Goal: Information Seeking & Learning: Learn about a topic

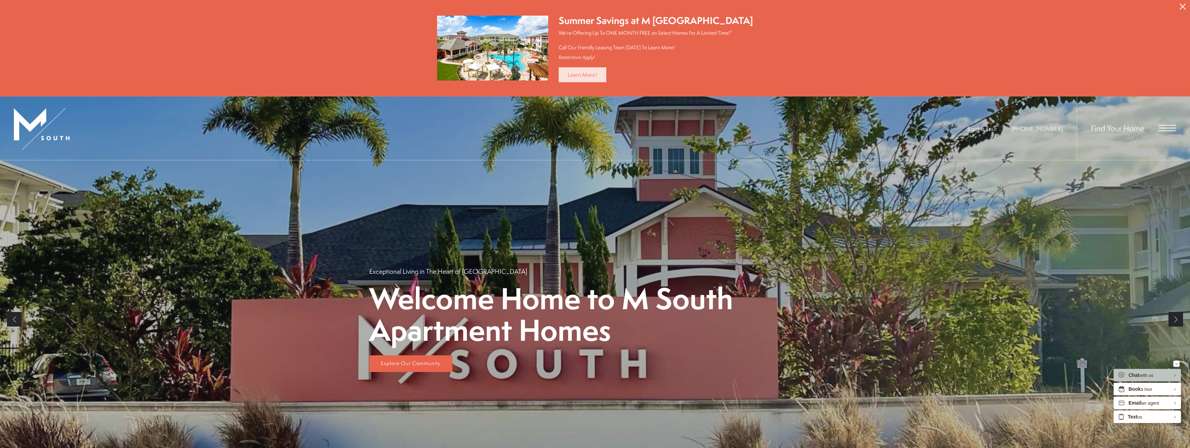
click at [603, 77] on link "Learn More!" at bounding box center [583, 74] width 48 height 15
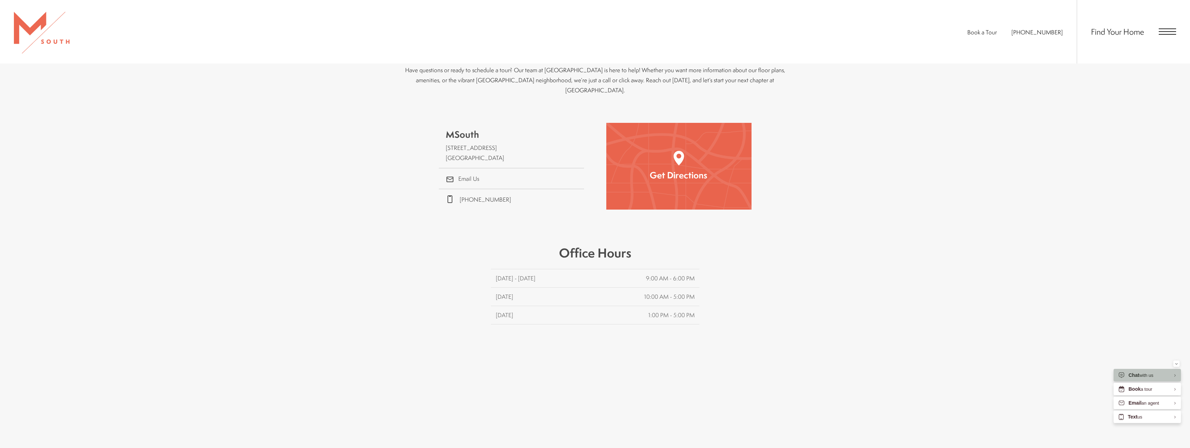
scroll to position [591, 0]
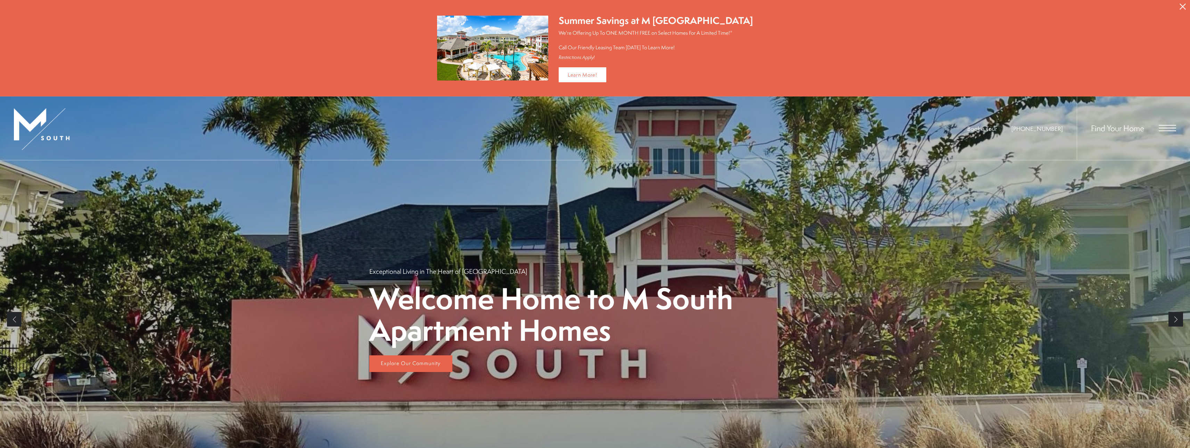
drag, startPoint x: 1184, startPoint y: 2, endPoint x: 1187, endPoint y: 7, distance: 5.8
click at [1187, 7] on button "Proceed To Website" at bounding box center [1182, 6] width 15 height 13
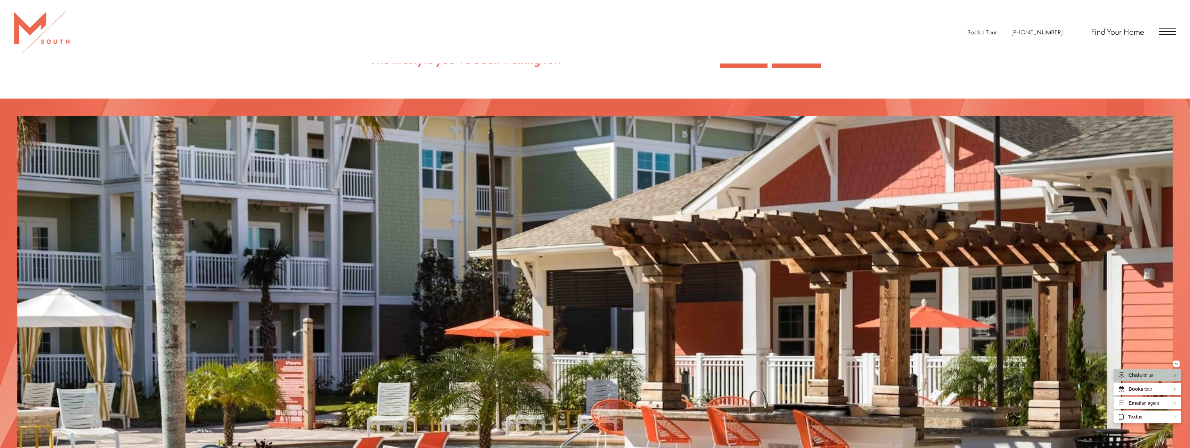
scroll to position [1390, 0]
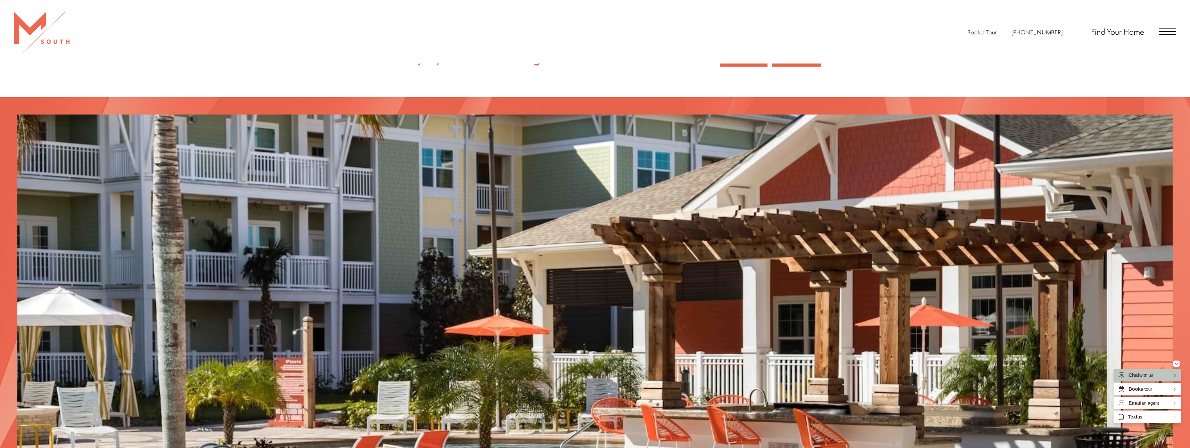
click at [1163, 36] on div "Find Your Home" at bounding box center [1126, 32] width 99 height 64
click at [1163, 30] on span "Open Menu" at bounding box center [1167, 31] width 17 height 6
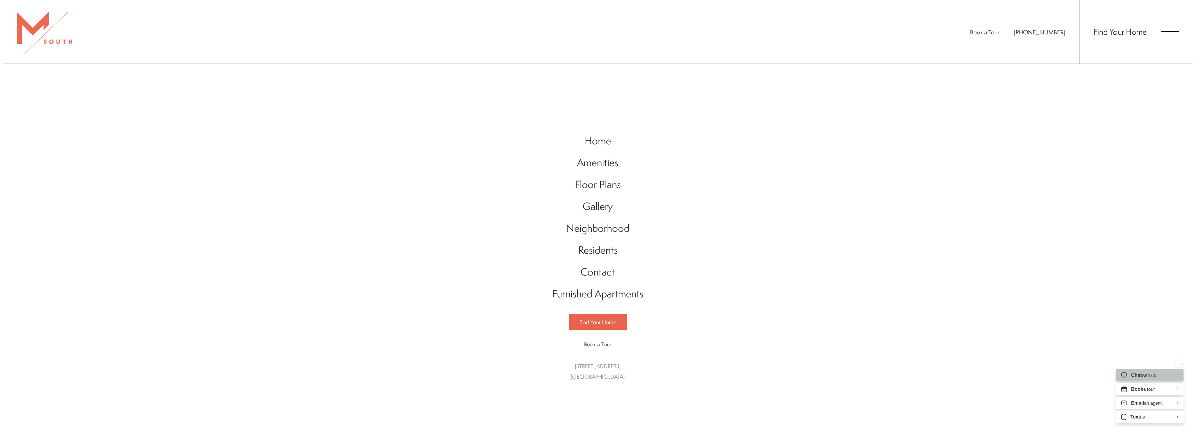
scroll to position [0, 0]
click at [583, 182] on span "Floor Plans" at bounding box center [598, 185] width 46 height 14
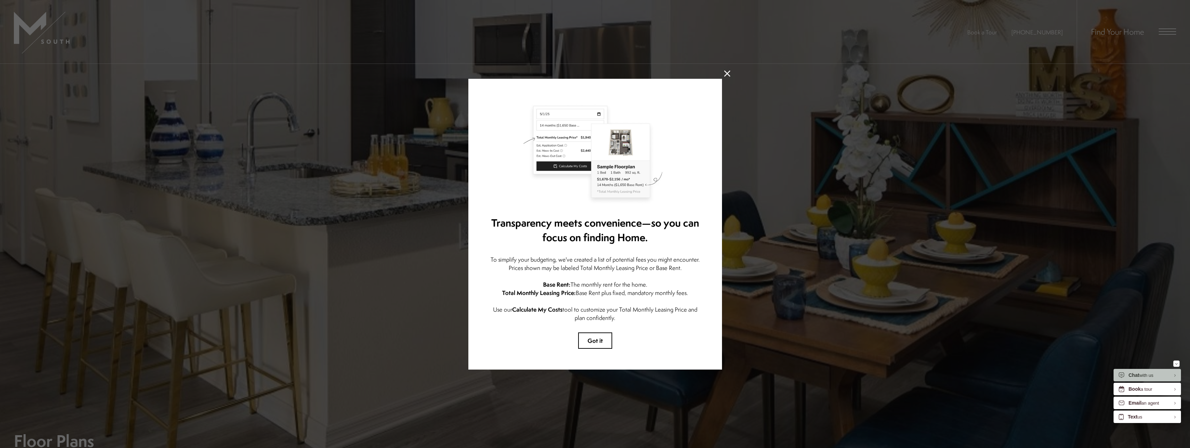
click at [589, 347] on div "Transparency meets convenience—so you can focus on finding Home. To simplify yo…" at bounding box center [595, 224] width 254 height 291
click at [586, 344] on button "Got it" at bounding box center [595, 341] width 34 height 16
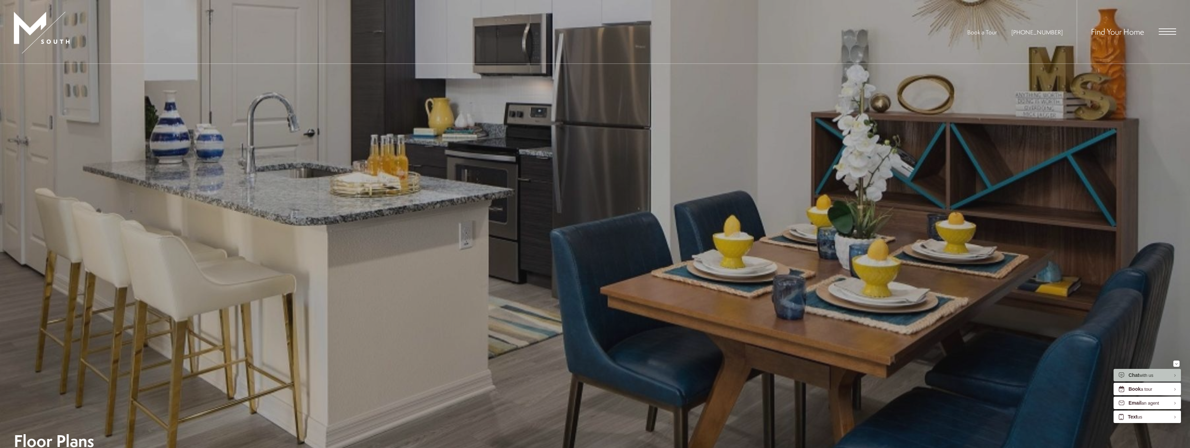
click at [587, 340] on div "Floor Plans" at bounding box center [595, 263] width 1162 height 372
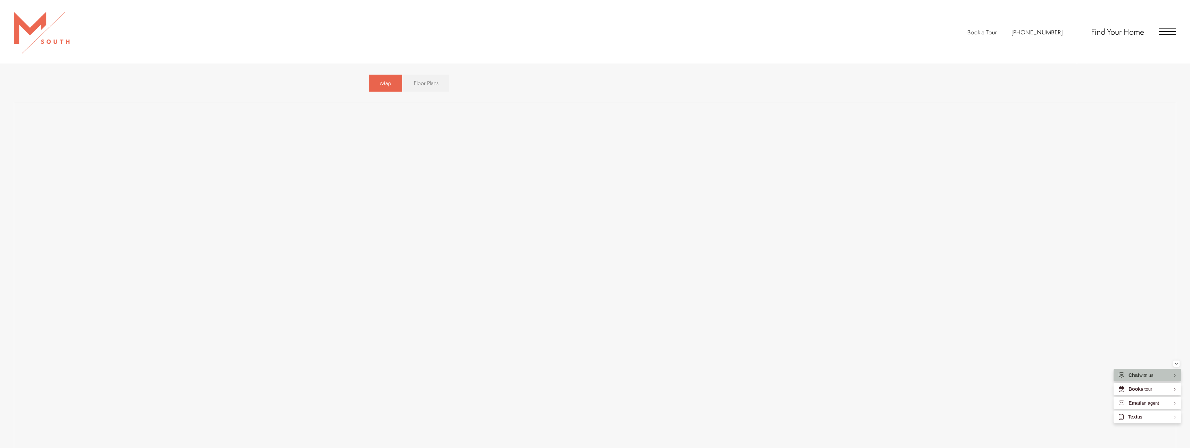
scroll to position [521, 0]
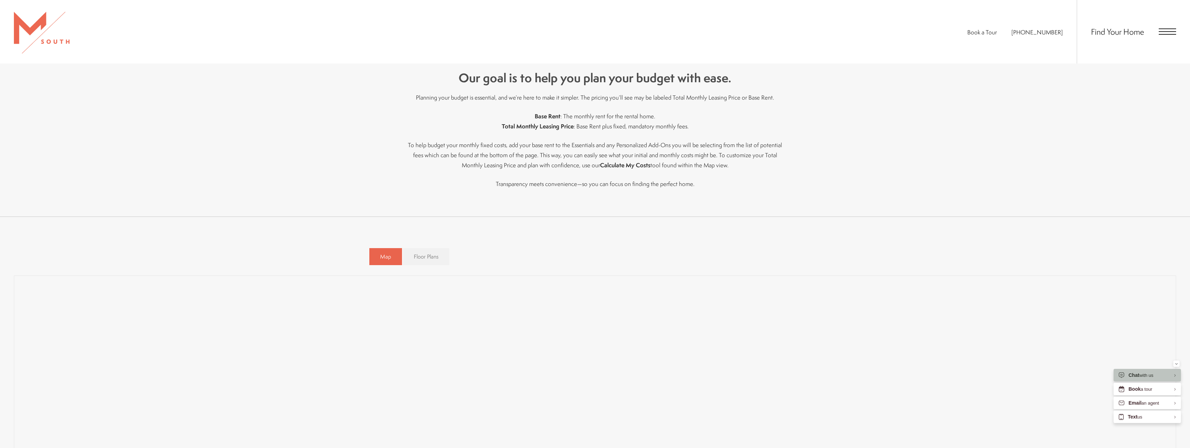
click at [437, 256] on span "Floor Plans" at bounding box center [426, 257] width 25 height 8
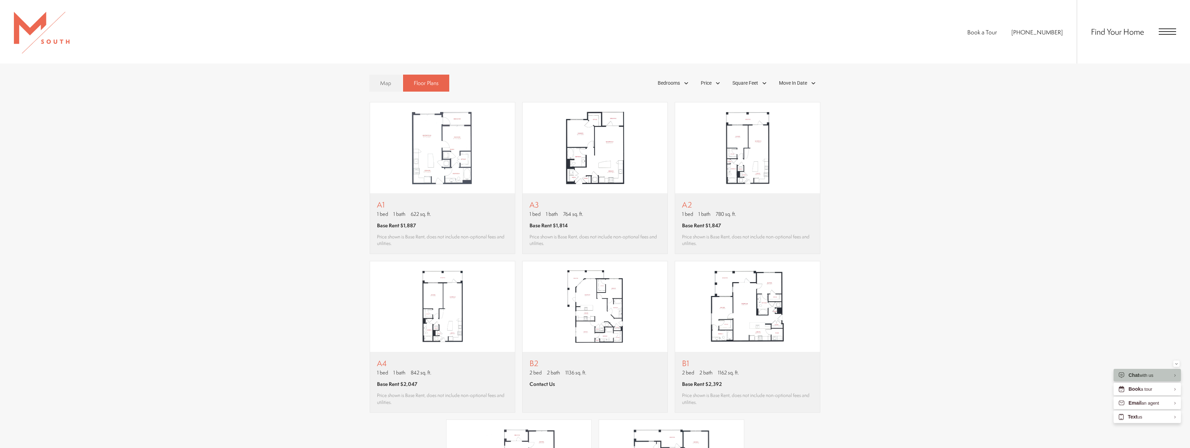
scroll to position [0, 0]
click at [496, 168] on img "View floor plan A1" at bounding box center [442, 147] width 145 height 91
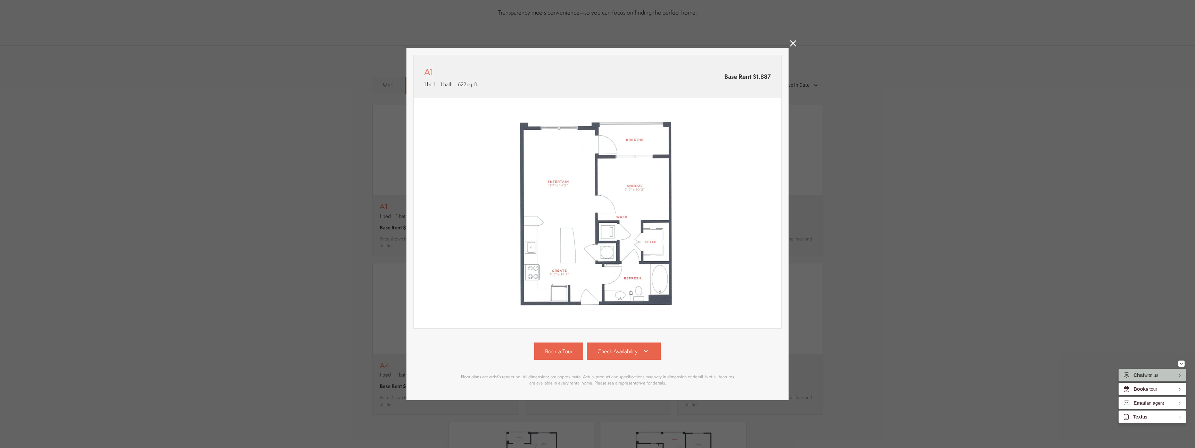
click at [793, 45] on link at bounding box center [793, 44] width 6 height 8
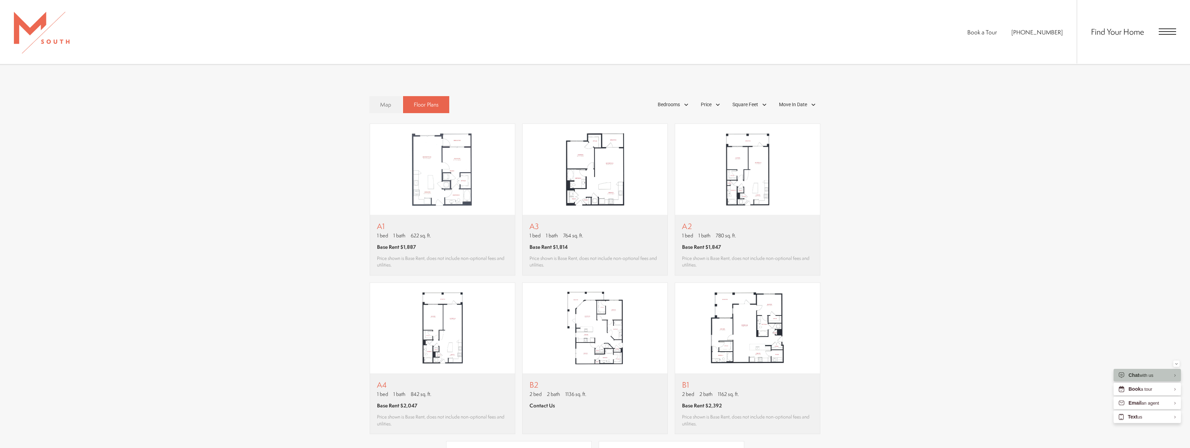
scroll to position [660, 0]
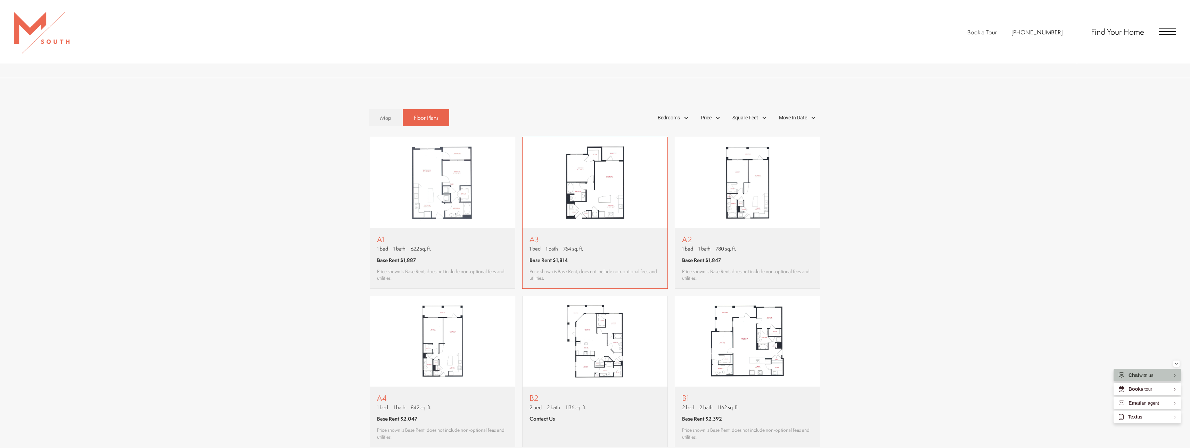
click at [584, 224] on img "View floor plan A3" at bounding box center [594, 182] width 145 height 91
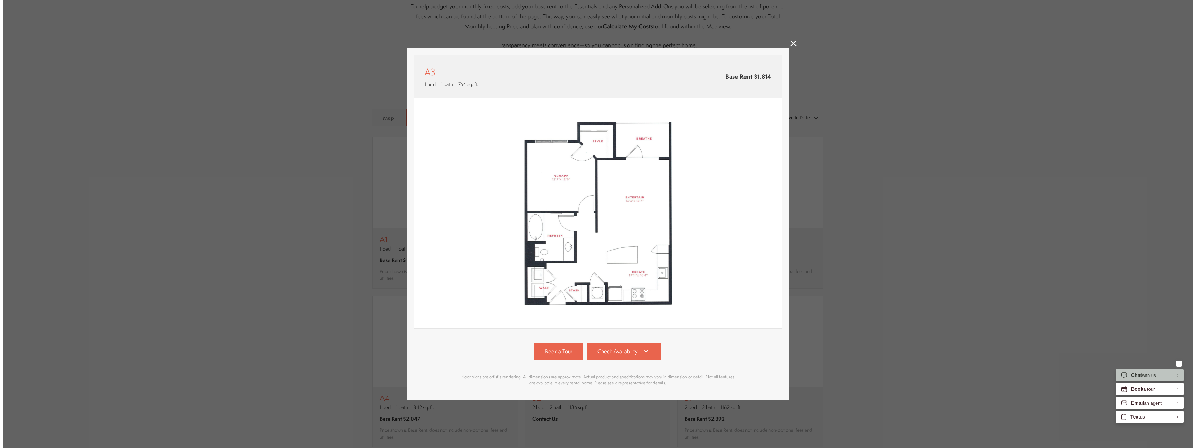
scroll to position [0, 0]
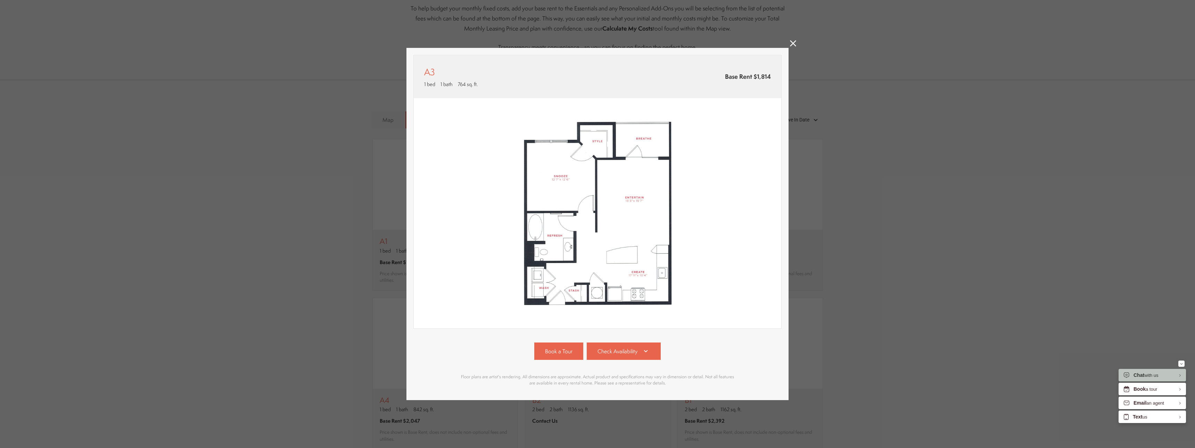
click at [795, 40] on icon at bounding box center [793, 43] width 6 height 6
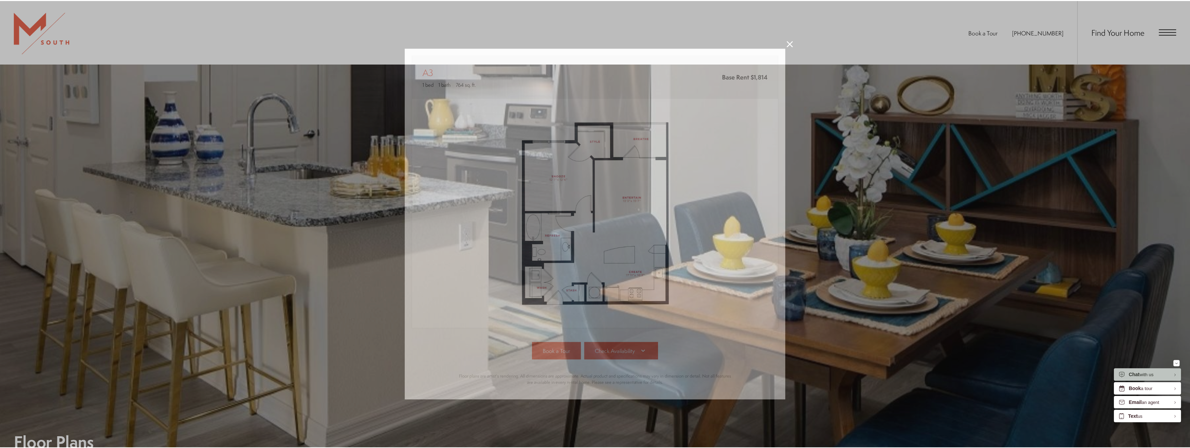
scroll to position [660, 0]
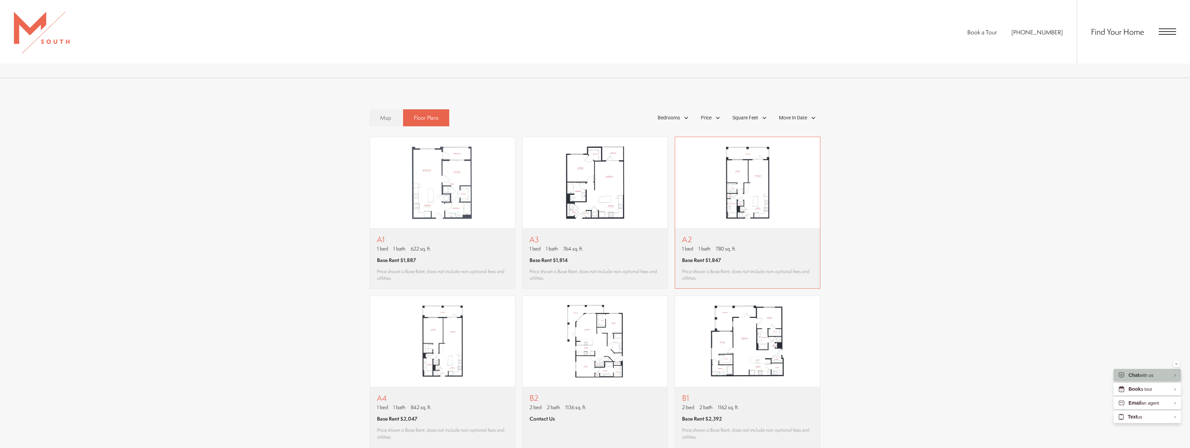
click at [703, 212] on img "View floor plan A2" at bounding box center [747, 182] width 145 height 91
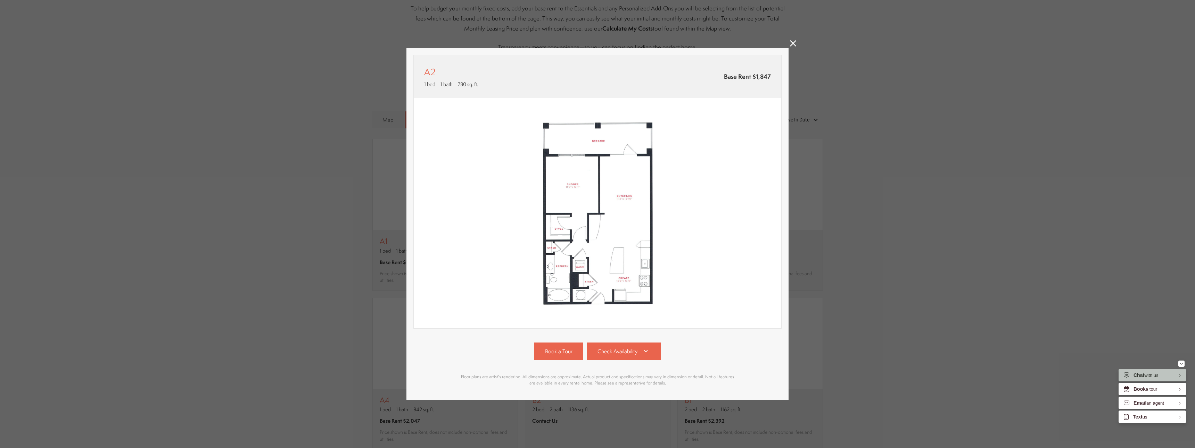
click at [793, 40] on icon at bounding box center [793, 43] width 6 height 6
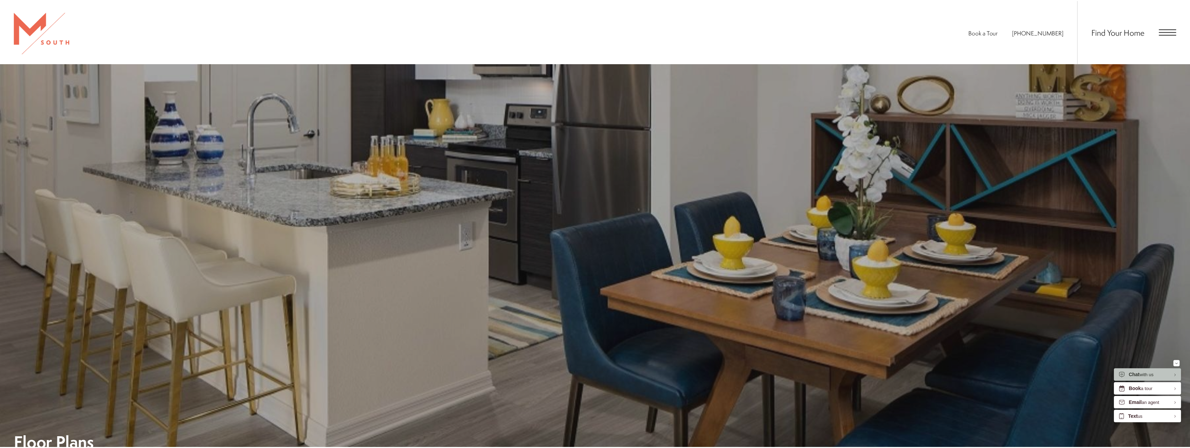
scroll to position [660, 0]
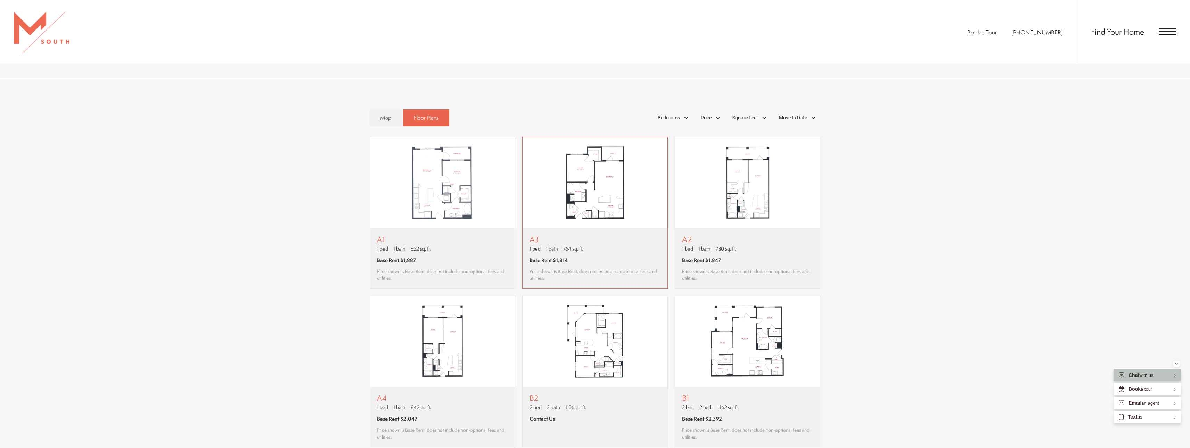
drag, startPoint x: 602, startPoint y: 194, endPoint x: 605, endPoint y: 191, distance: 4.4
click at [605, 191] on img "View floor plan A3" at bounding box center [594, 182] width 145 height 91
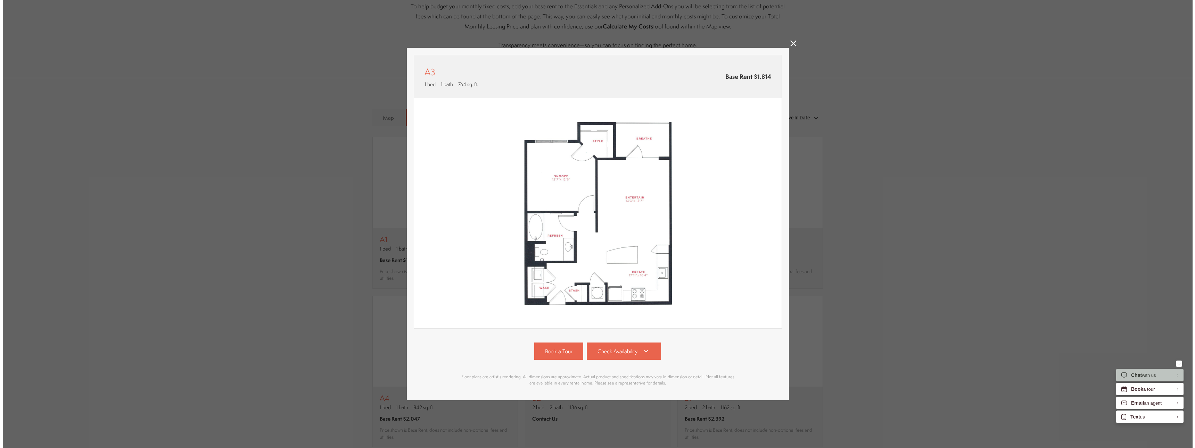
scroll to position [0, 0]
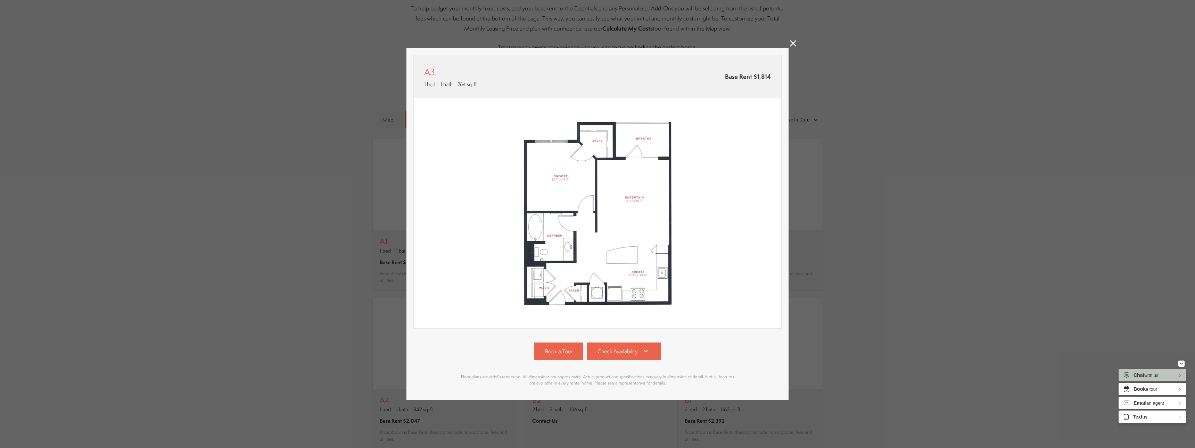
click at [796, 43] on icon at bounding box center [793, 43] width 6 height 6
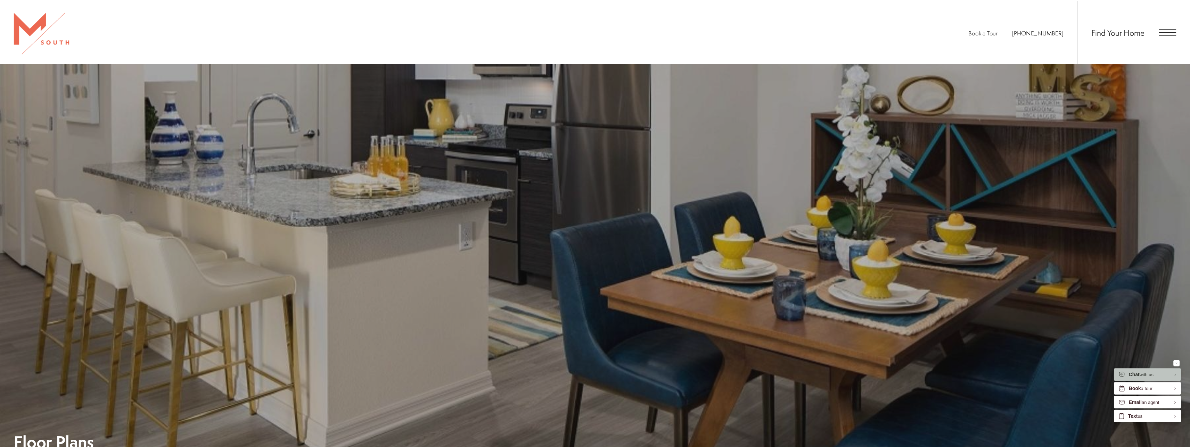
scroll to position [660, 0]
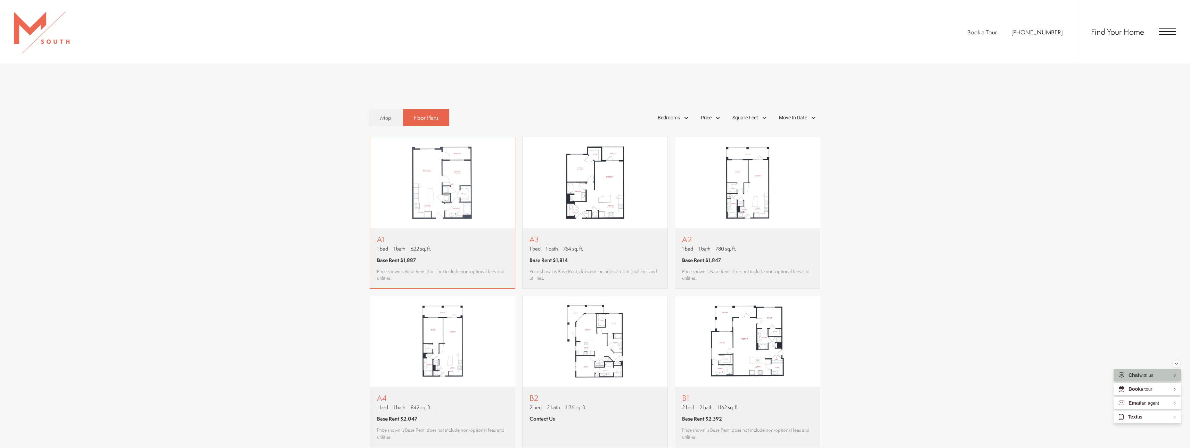
click at [420, 175] on img "View floor plan A1" at bounding box center [442, 182] width 145 height 91
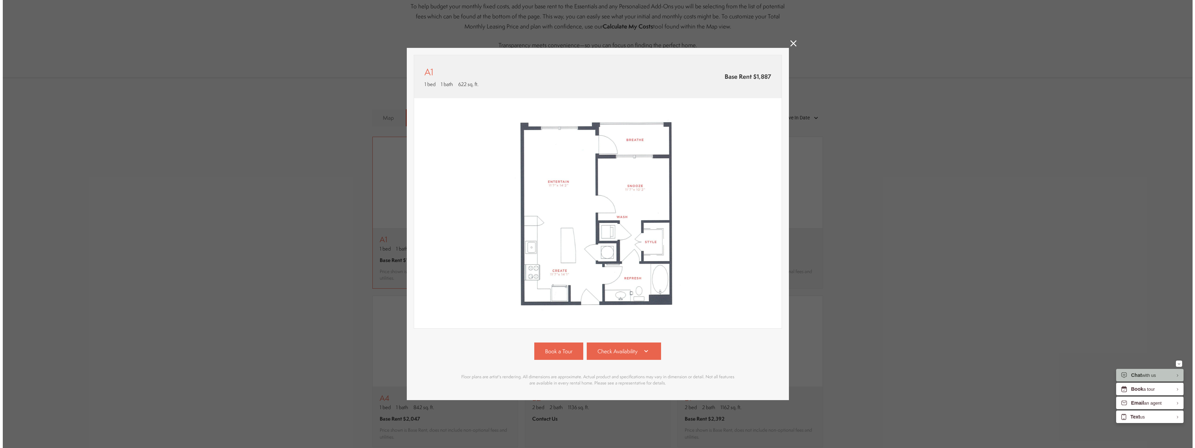
scroll to position [0, 0]
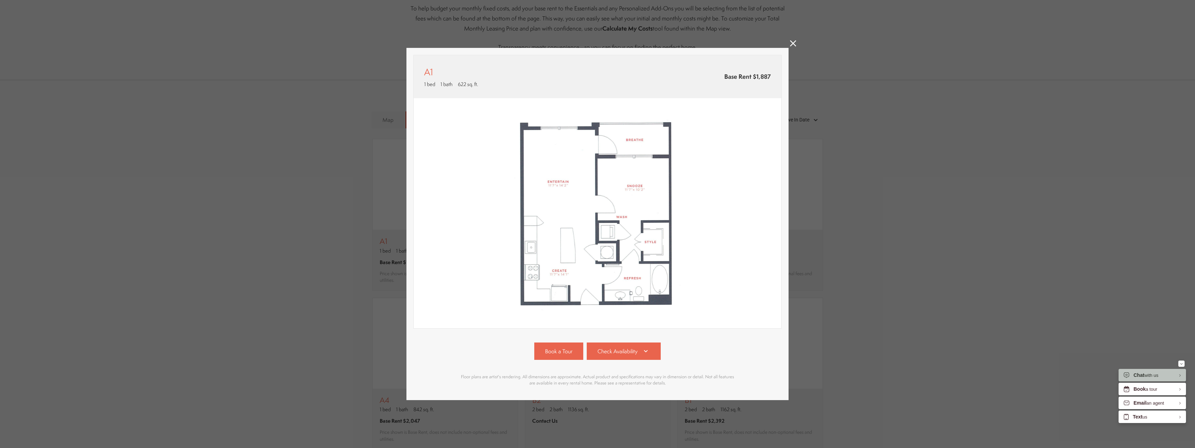
click at [792, 40] on icon at bounding box center [793, 43] width 6 height 6
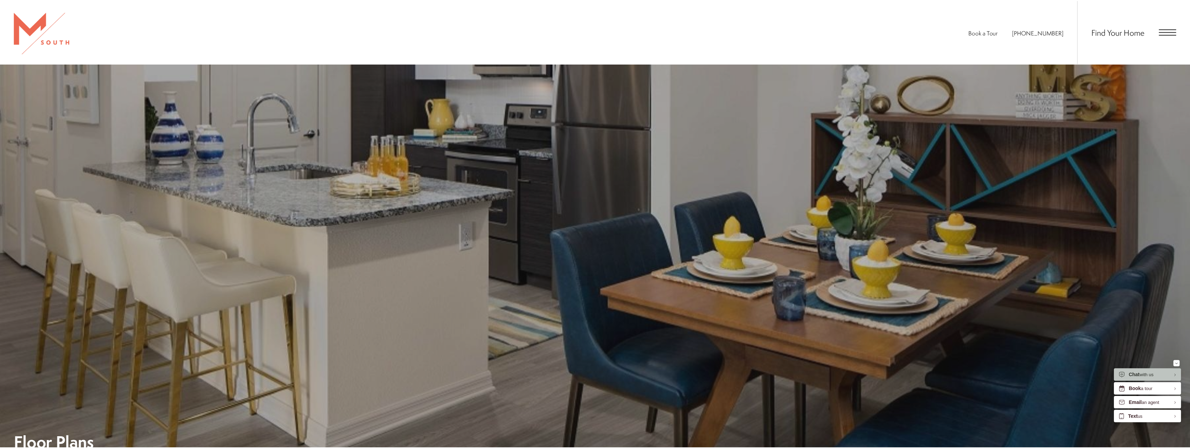
scroll to position [660, 0]
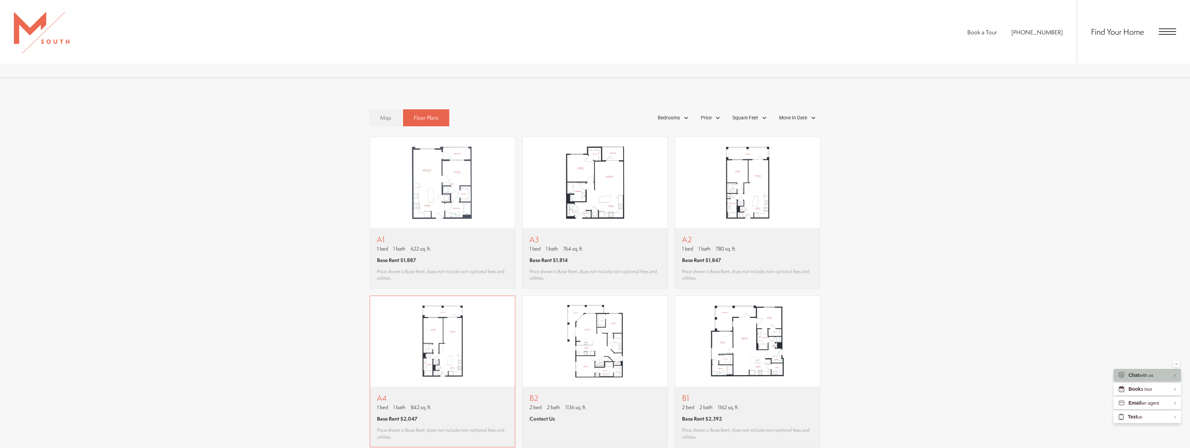
click at [438, 393] on div "A4 1 bed 1 bath 842 sq. ft. Base Rent $2,047 Price shown is Base Rent, does not…" at bounding box center [442, 417] width 145 height 60
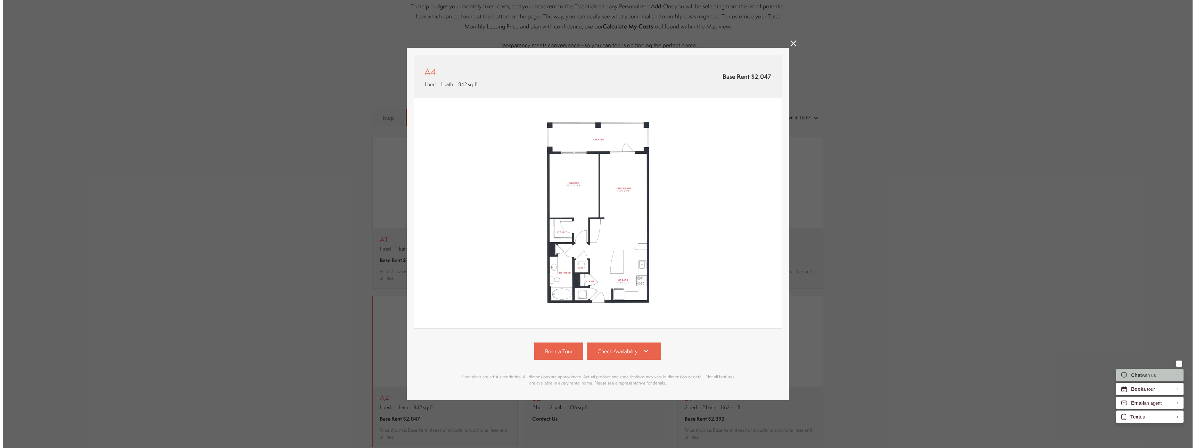
scroll to position [0, 0]
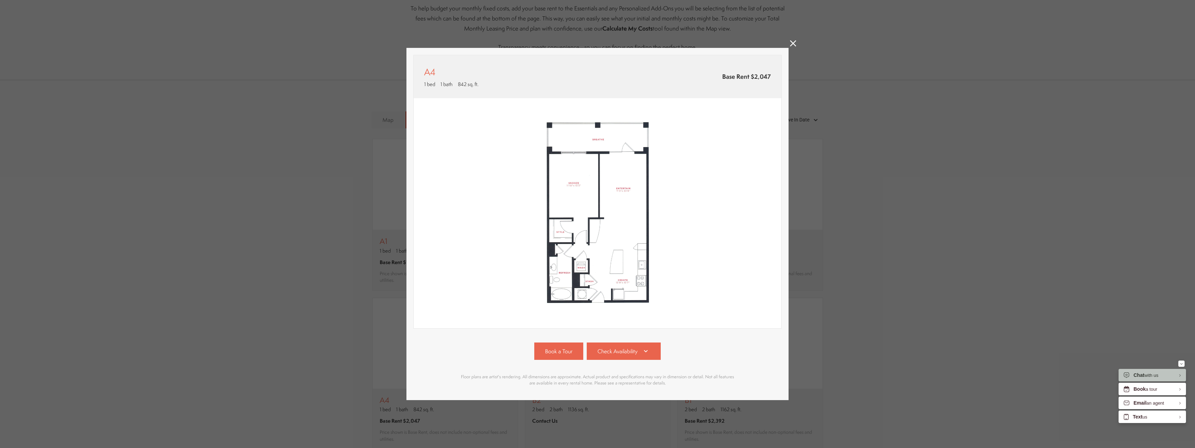
click at [791, 42] on icon at bounding box center [793, 43] width 6 height 6
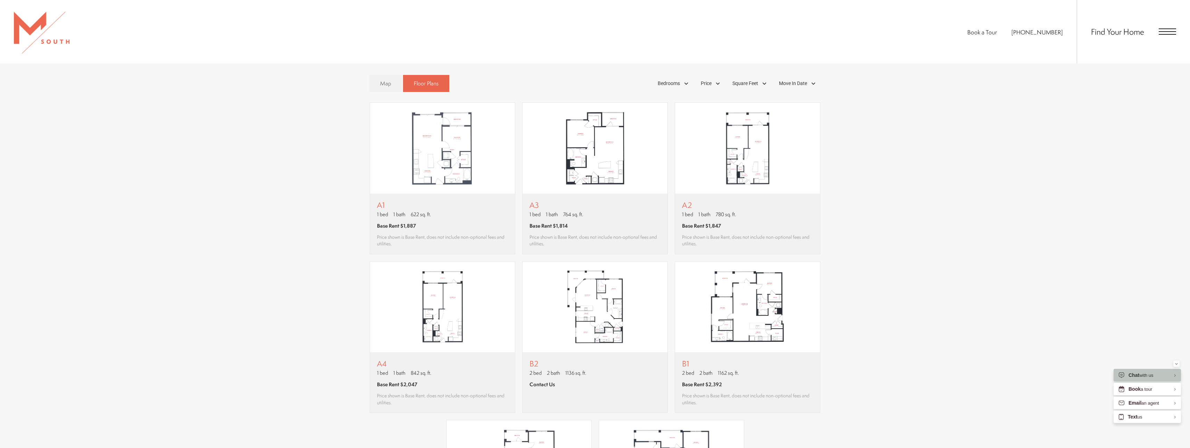
scroll to position [695, 0]
click at [753, 167] on img "View floor plan A2" at bounding box center [747, 147] width 145 height 91
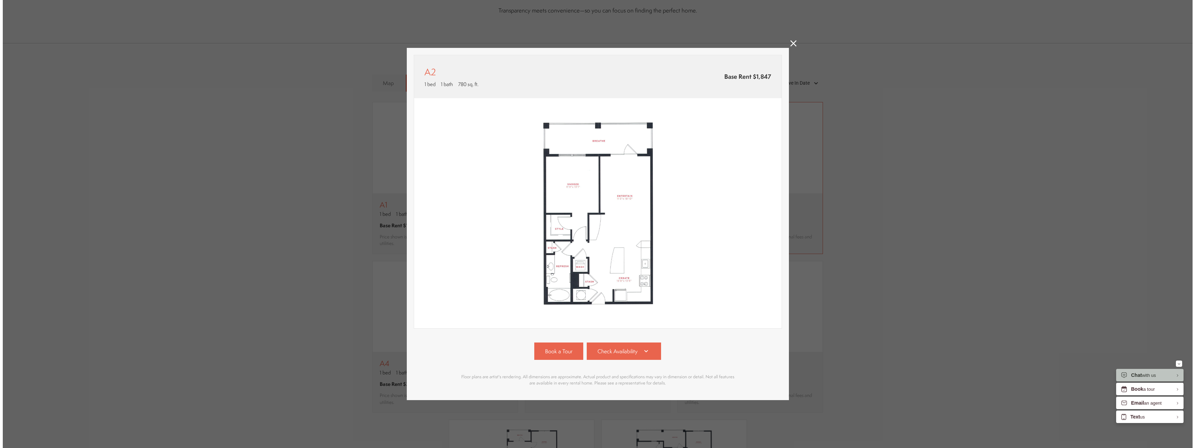
scroll to position [0, 0]
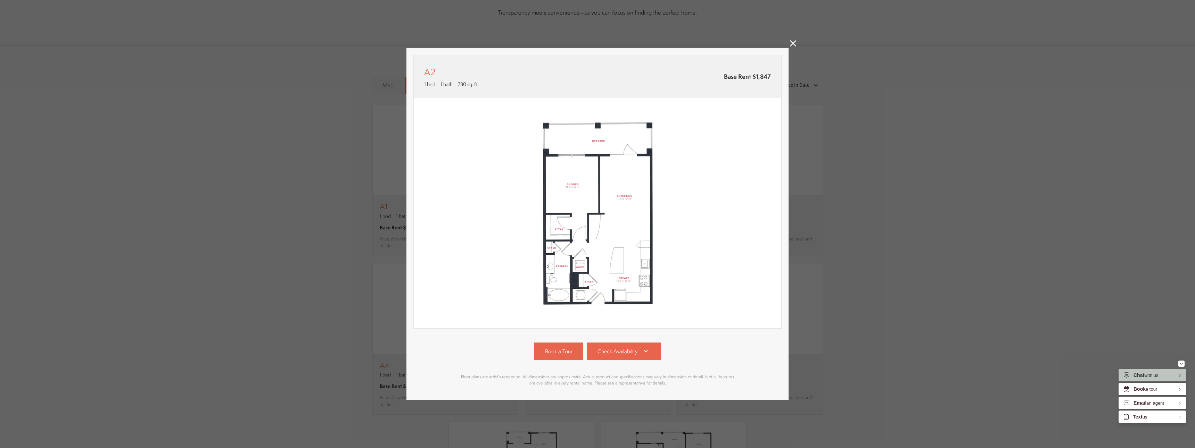
click at [793, 40] on icon at bounding box center [793, 43] width 6 height 6
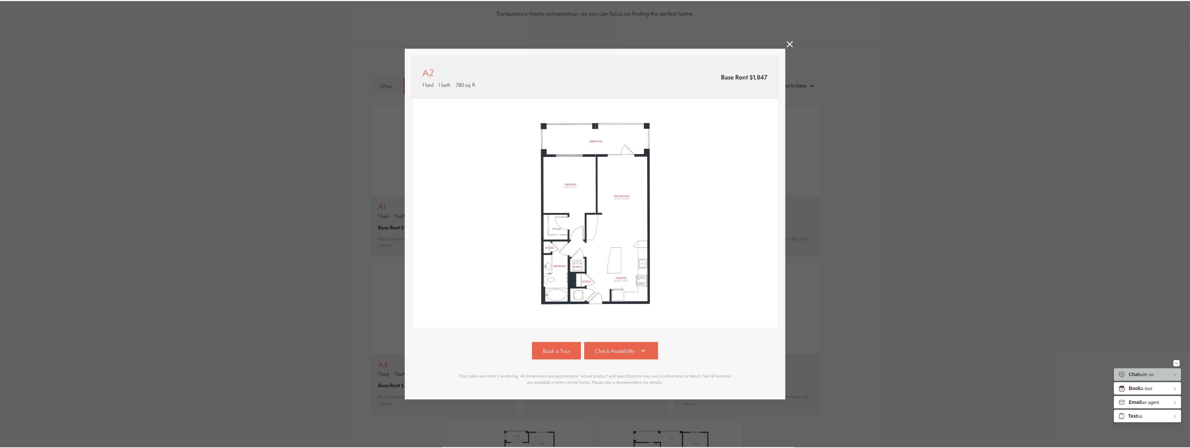
scroll to position [695, 0]
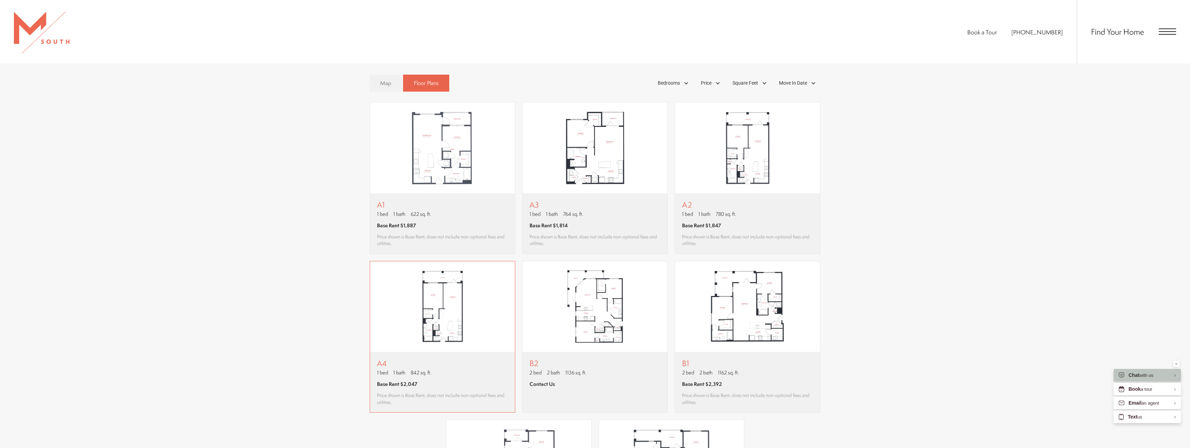
click at [443, 320] on img "View floor plan A4" at bounding box center [442, 307] width 145 height 91
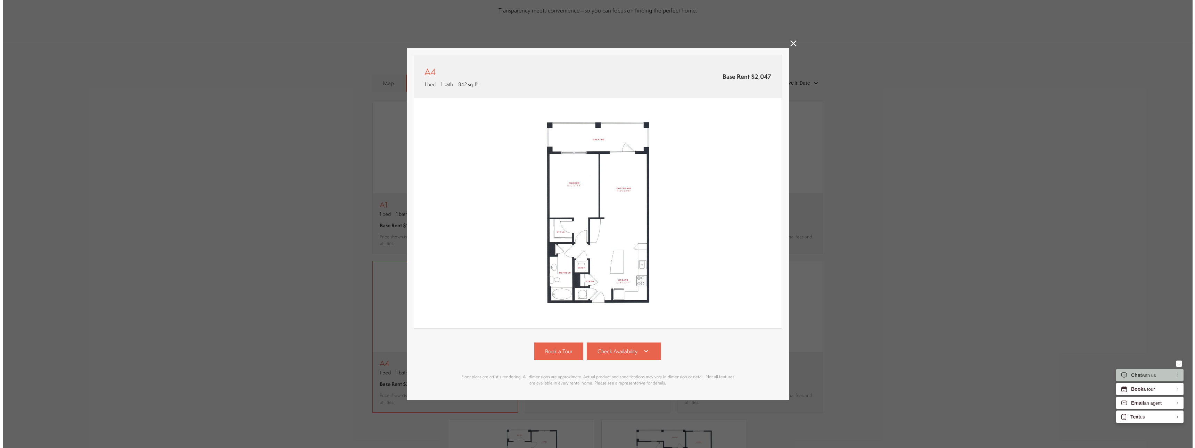
scroll to position [0, 0]
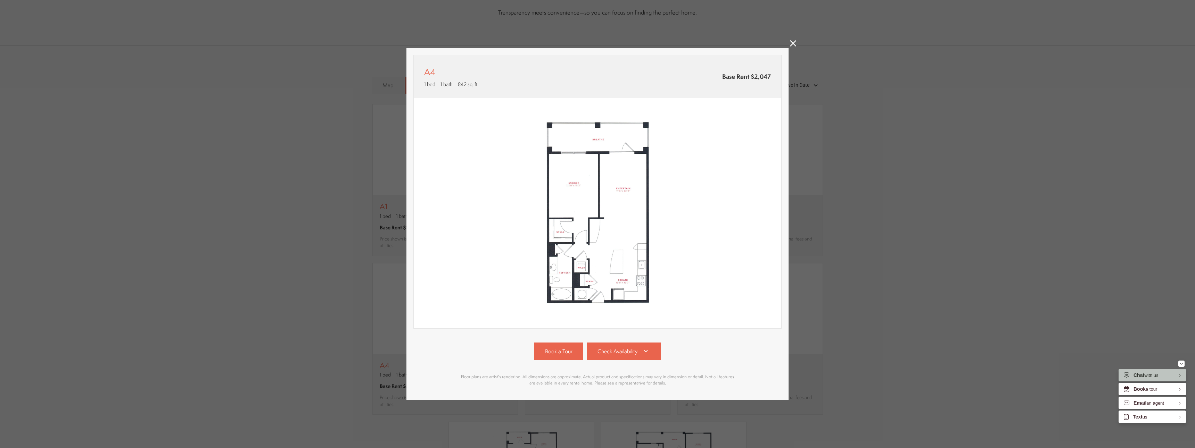
click at [794, 44] on icon at bounding box center [793, 43] width 6 height 6
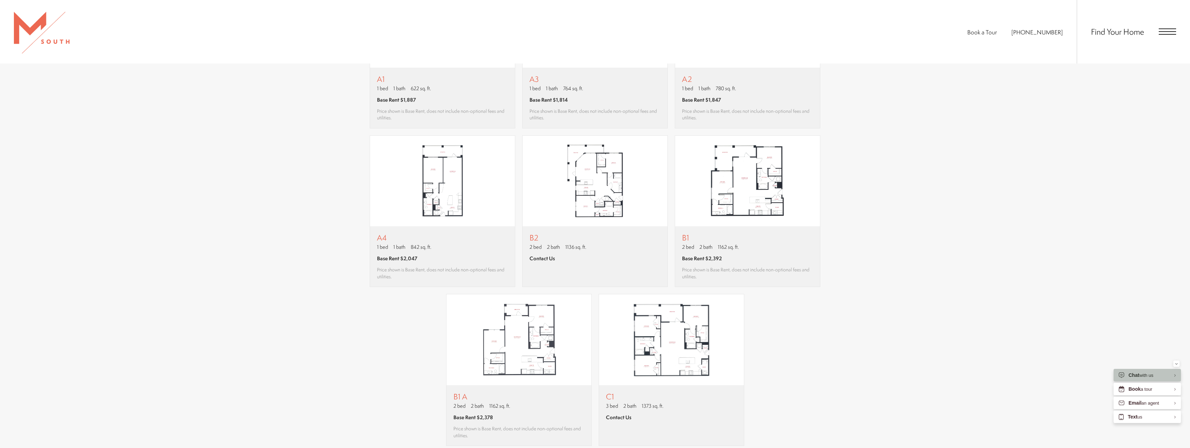
scroll to position [868, 0]
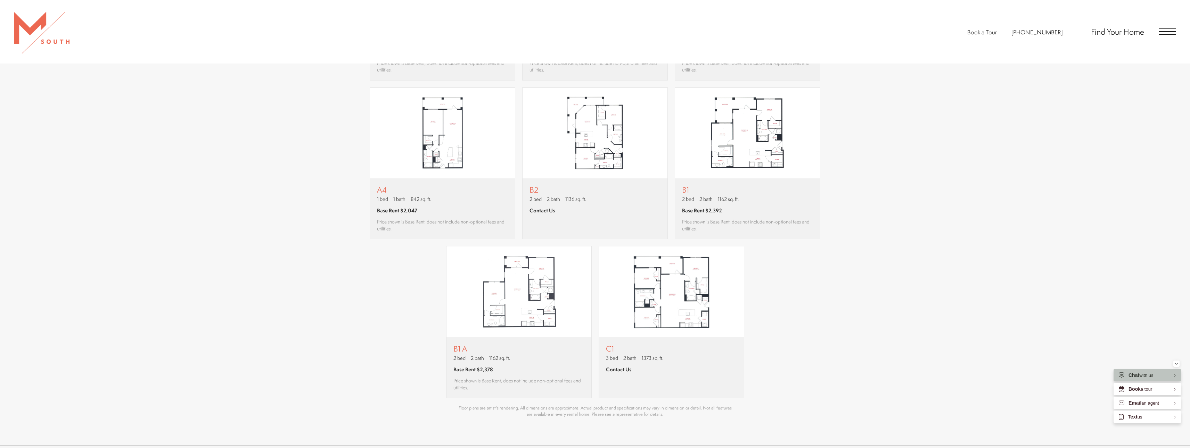
click at [1169, 23] on div "Find Your Home" at bounding box center [1126, 32] width 99 height 64
click at [1168, 30] on span "Open Menu" at bounding box center [1167, 31] width 17 height 6
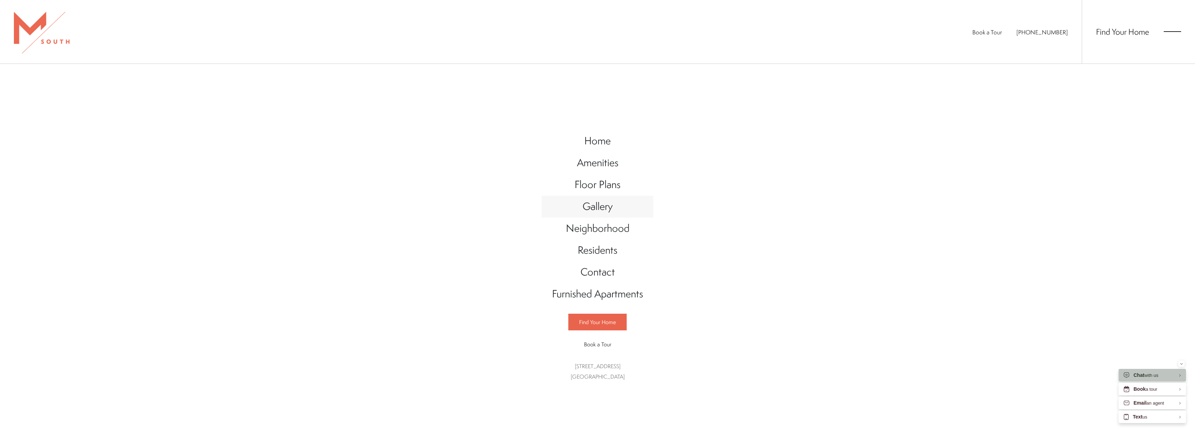
click at [610, 207] on span "Gallery" at bounding box center [598, 206] width 30 height 14
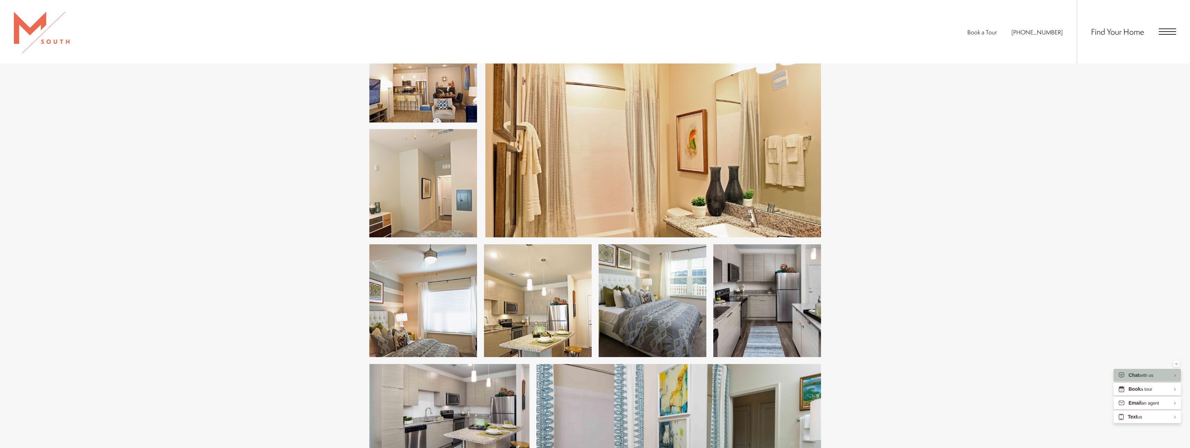
click at [561, 278] on img at bounding box center [538, 301] width 108 height 113
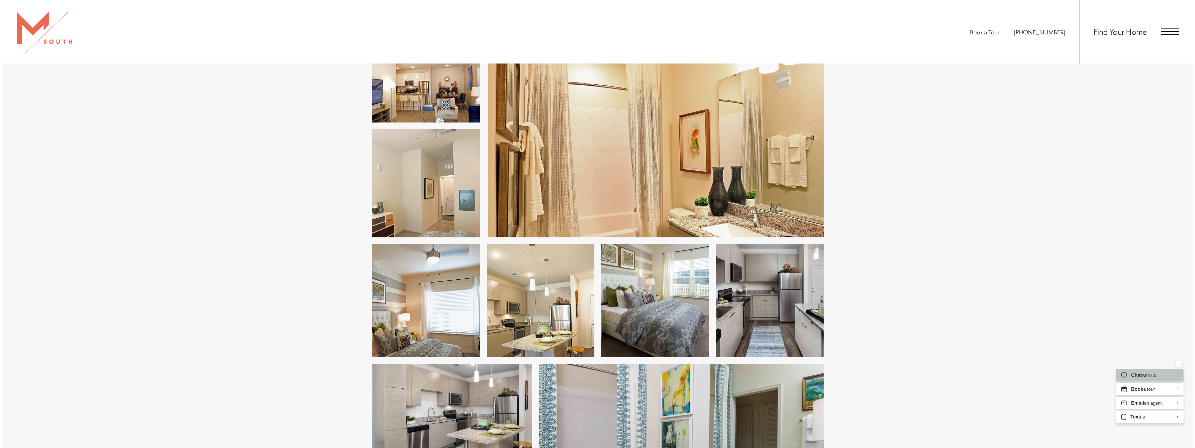
scroll to position [1042, 0]
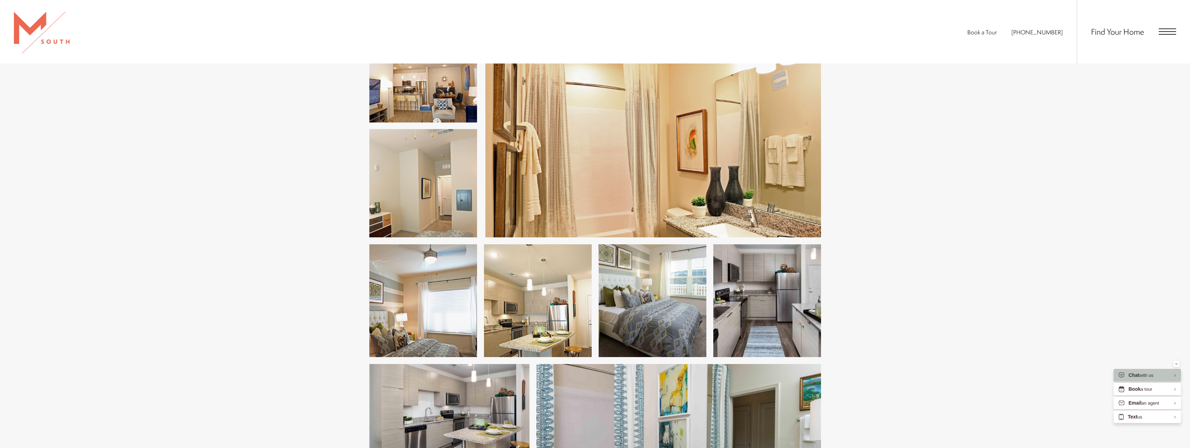
click at [561, 313] on img at bounding box center [538, 301] width 108 height 113
